Goal: Information Seeking & Learning: Learn about a topic

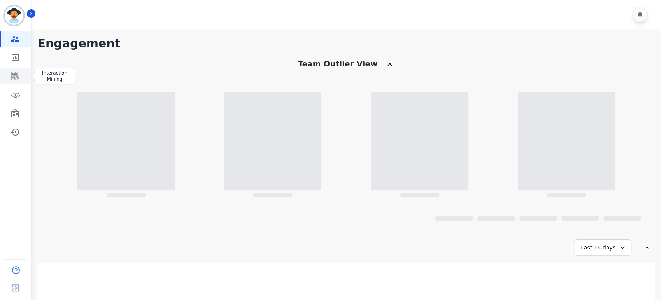
click at [14, 73] on icon "Sidebar" at bounding box center [14, 76] width 9 height 9
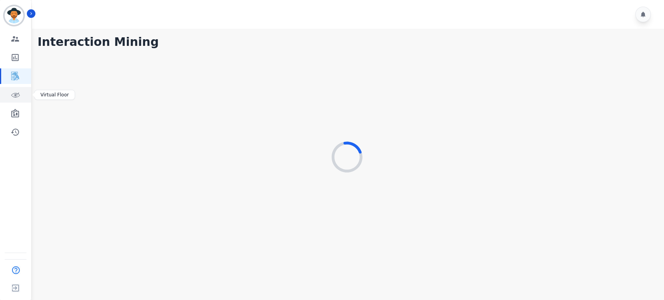
click at [16, 96] on icon "Sidebar" at bounding box center [14, 94] width 9 height 9
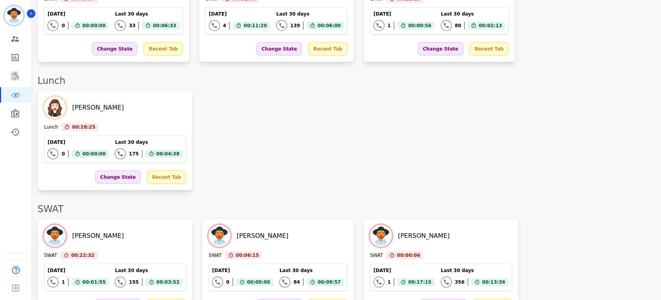
scroll to position [1241, 0]
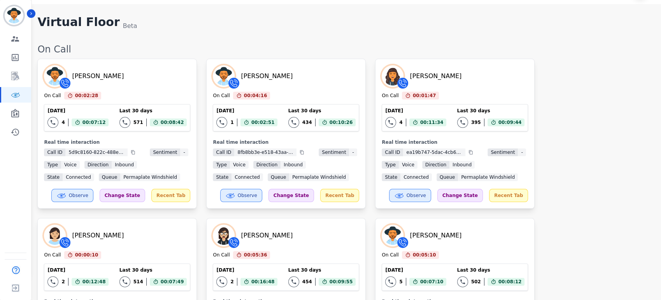
scroll to position [0, 0]
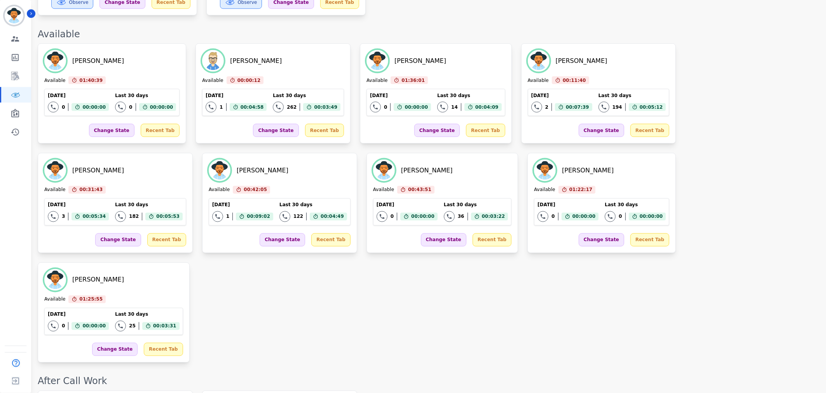
scroll to position [659, 0]
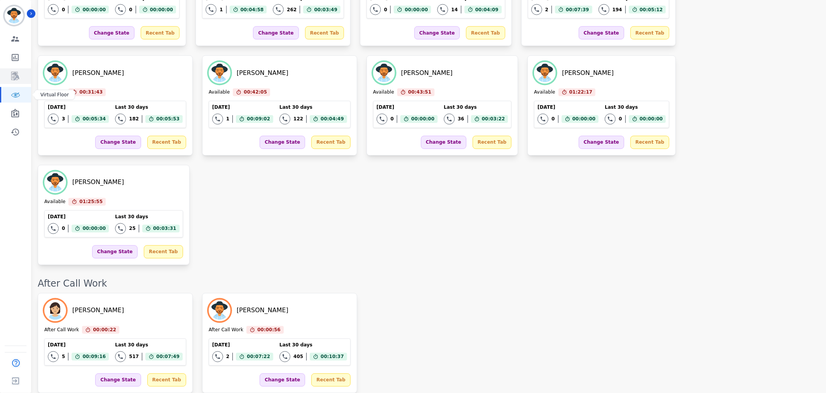
click at [6, 81] on link "Sidebar" at bounding box center [16, 76] width 30 height 16
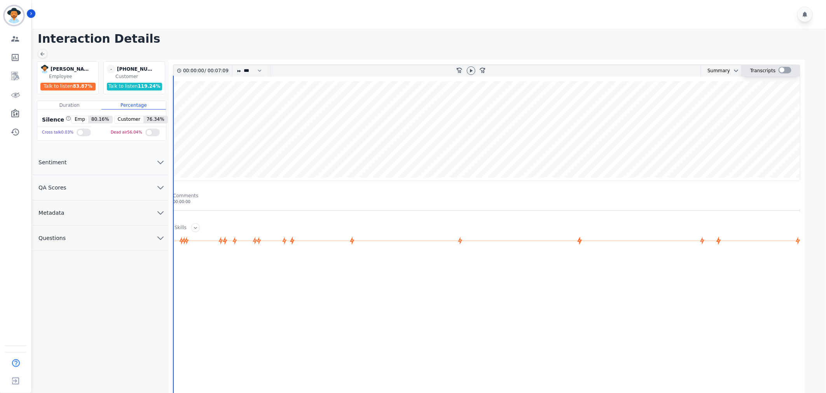
click at [781, 70] on div at bounding box center [785, 70] width 13 height 7
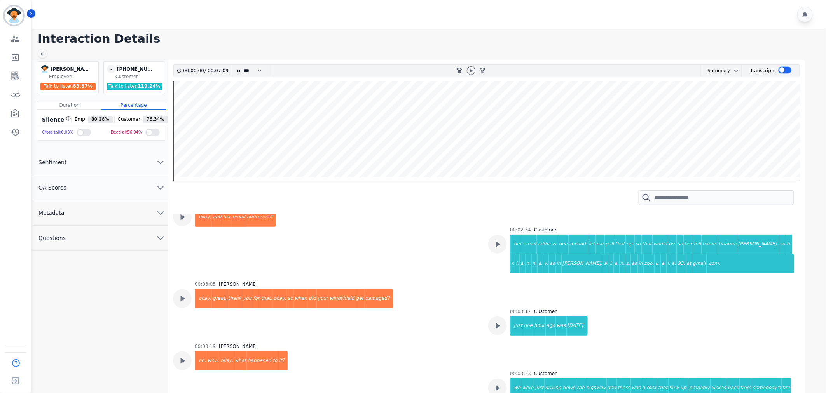
scroll to position [648, 0]
